Goal: Transaction & Acquisition: Subscribe to service/newsletter

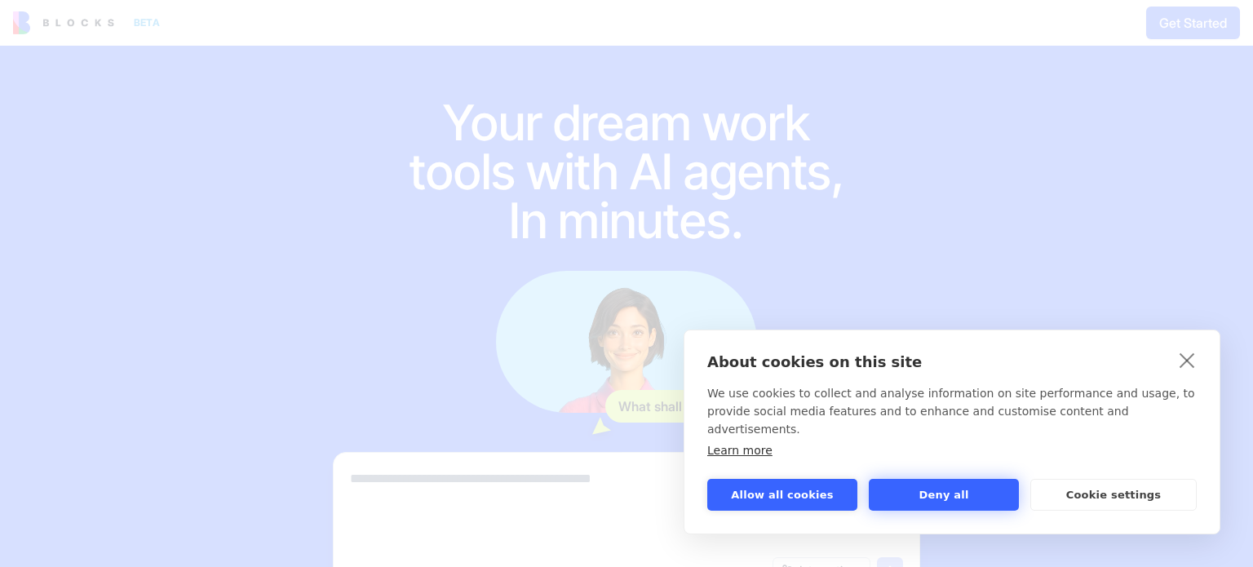
click at [961, 498] on button "Deny all" at bounding box center [944, 495] width 150 height 32
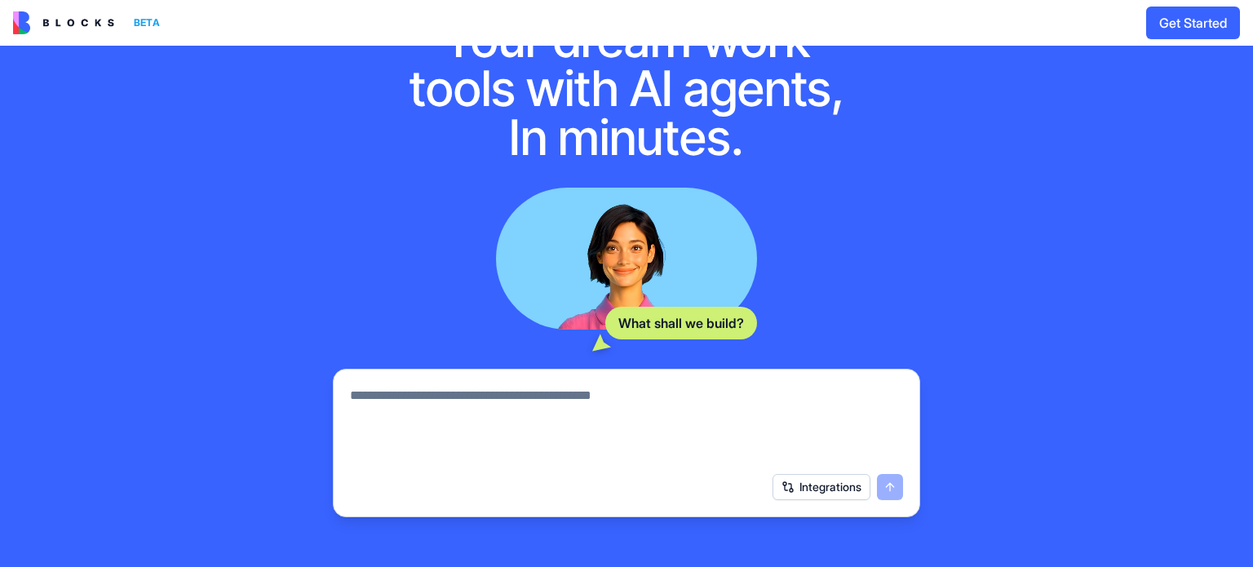
scroll to position [232, 0]
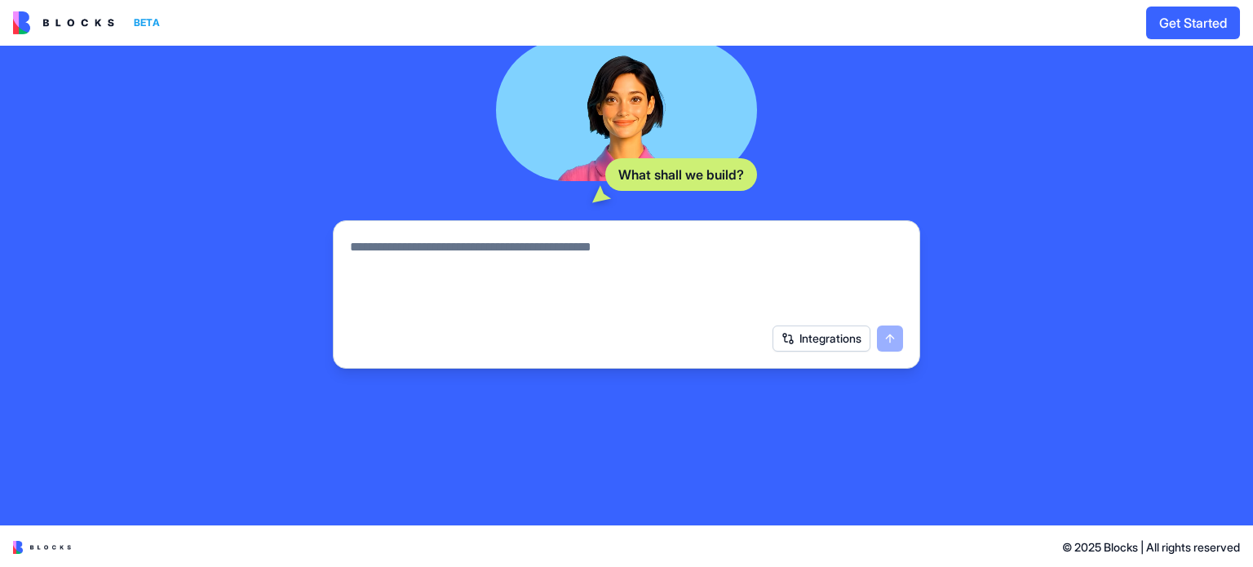
click at [429, 247] on textarea at bounding box center [626, 276] width 553 height 78
click at [1176, 19] on button "Get Started" at bounding box center [1193, 23] width 94 height 33
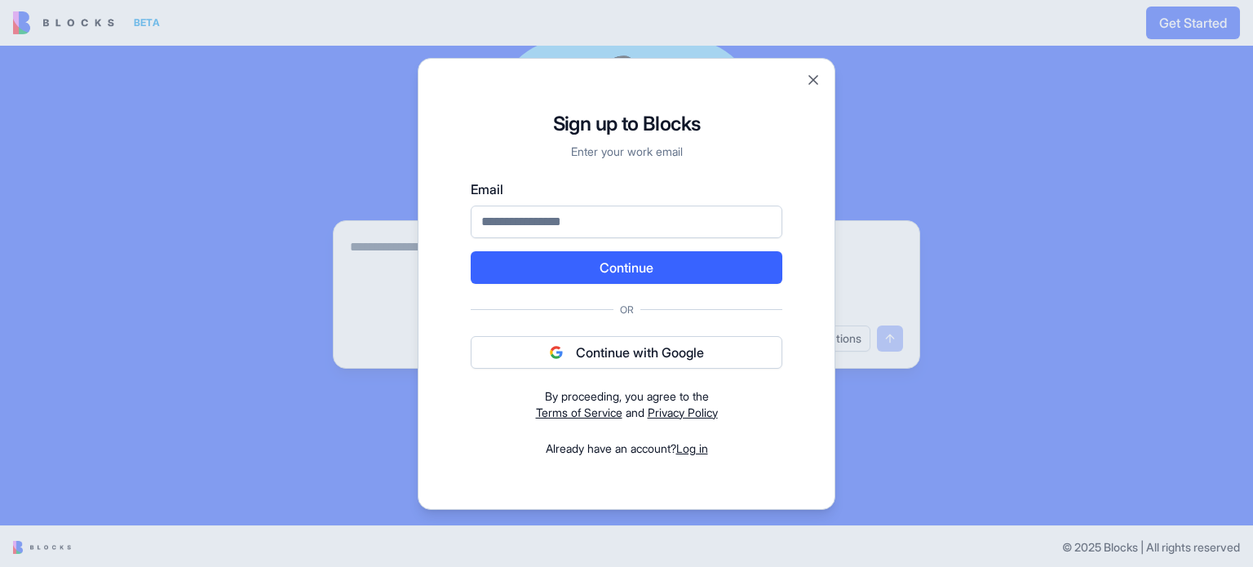
click at [813, 88] on div "Signup to Blocks Sign up to Blocks Enter your work email Email Continue Or Cont…" at bounding box center [627, 284] width 418 height 452
click at [60, 21] on div at bounding box center [626, 283] width 1253 height 567
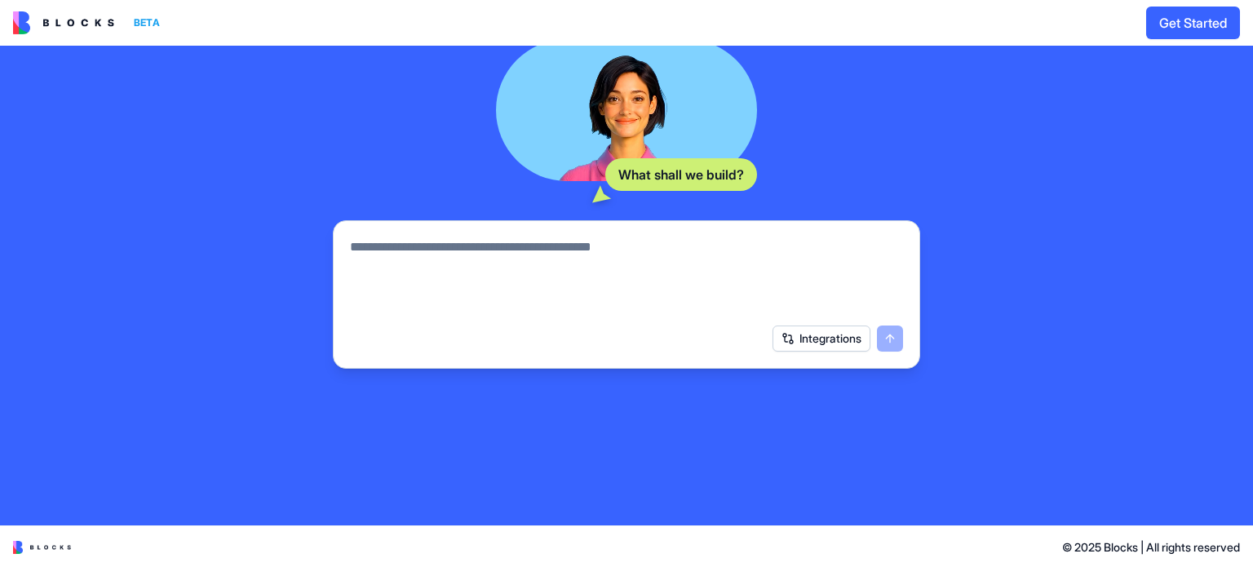
click at [11, 22] on div "BETA Get Started" at bounding box center [626, 23] width 1253 height 46
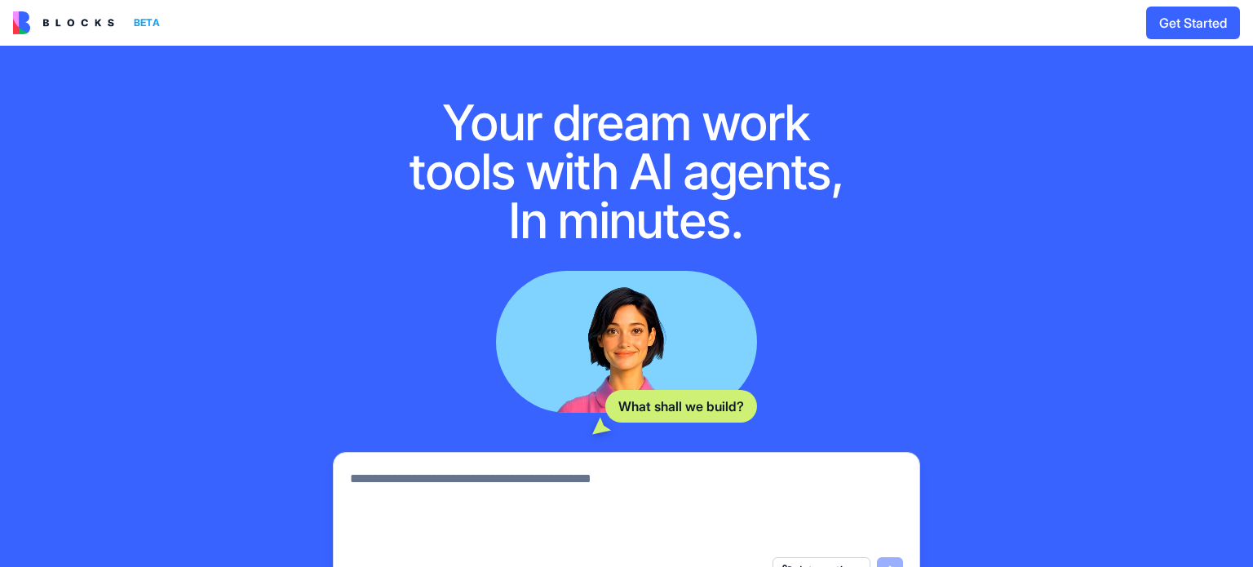
click at [1179, 16] on button "Get Started" at bounding box center [1193, 23] width 94 height 33
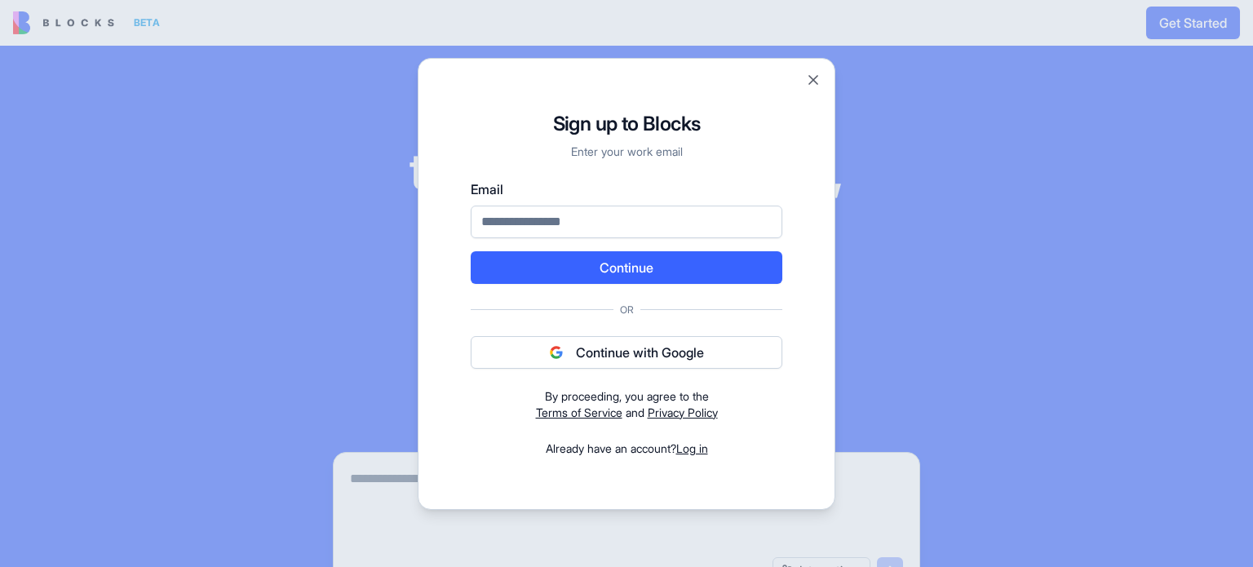
click at [508, 227] on input "Email" at bounding box center [627, 222] width 312 height 33
click at [410, 247] on div at bounding box center [626, 283] width 1253 height 567
